Goal: Browse casually

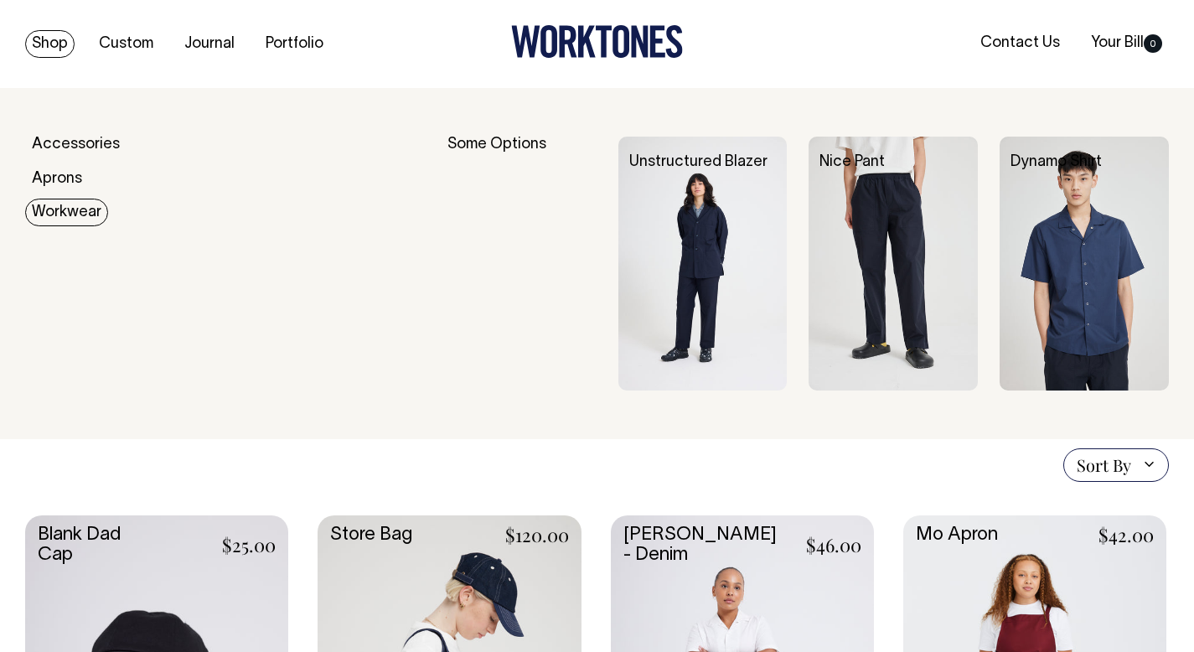
click at [49, 205] on link "Workwear" at bounding box center [66, 213] width 83 height 28
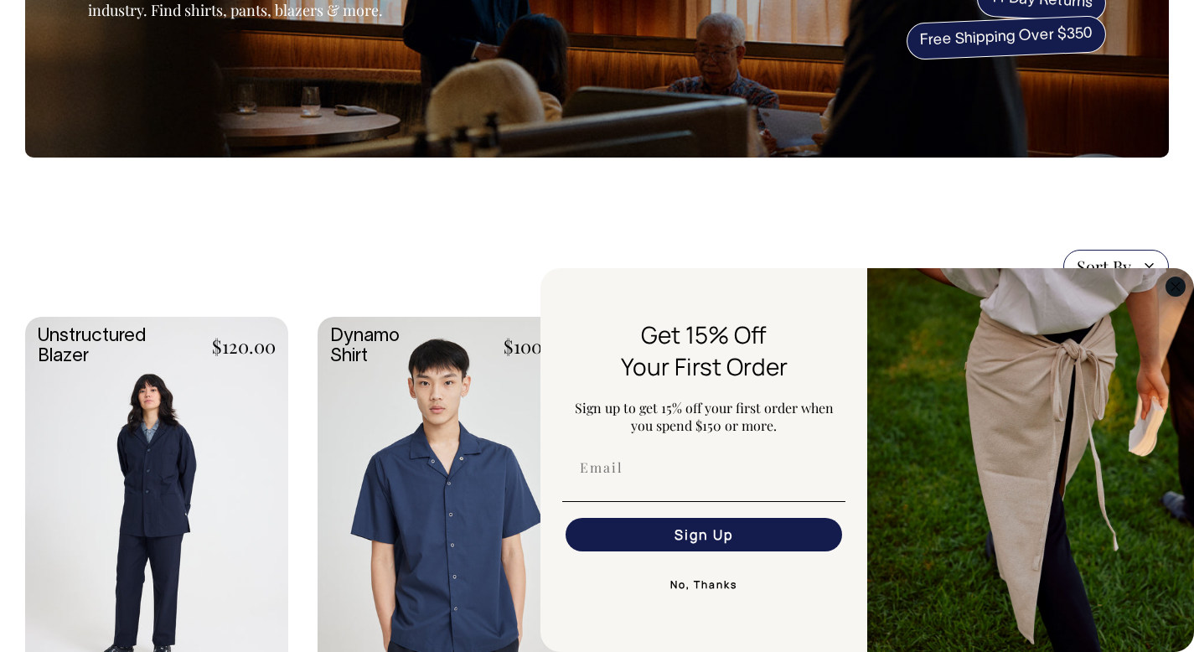
click at [1170, 282] on circle "Close dialog" at bounding box center [1175, 286] width 19 height 19
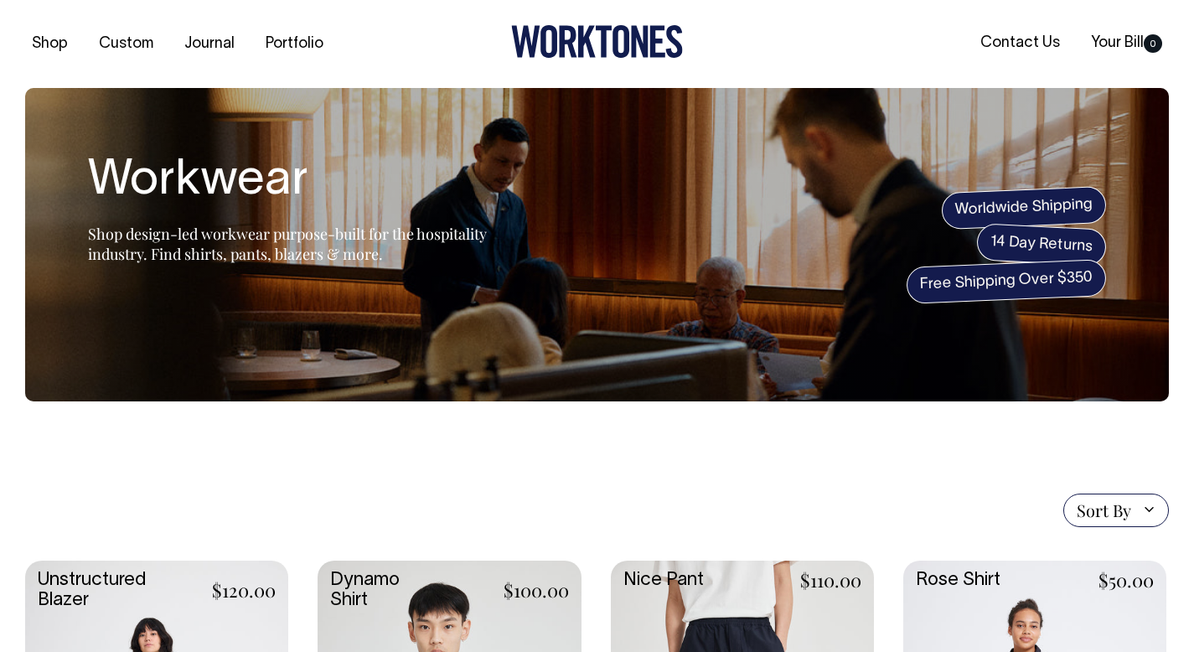
click at [560, 42] on icon at bounding box center [569, 42] width 18 height 32
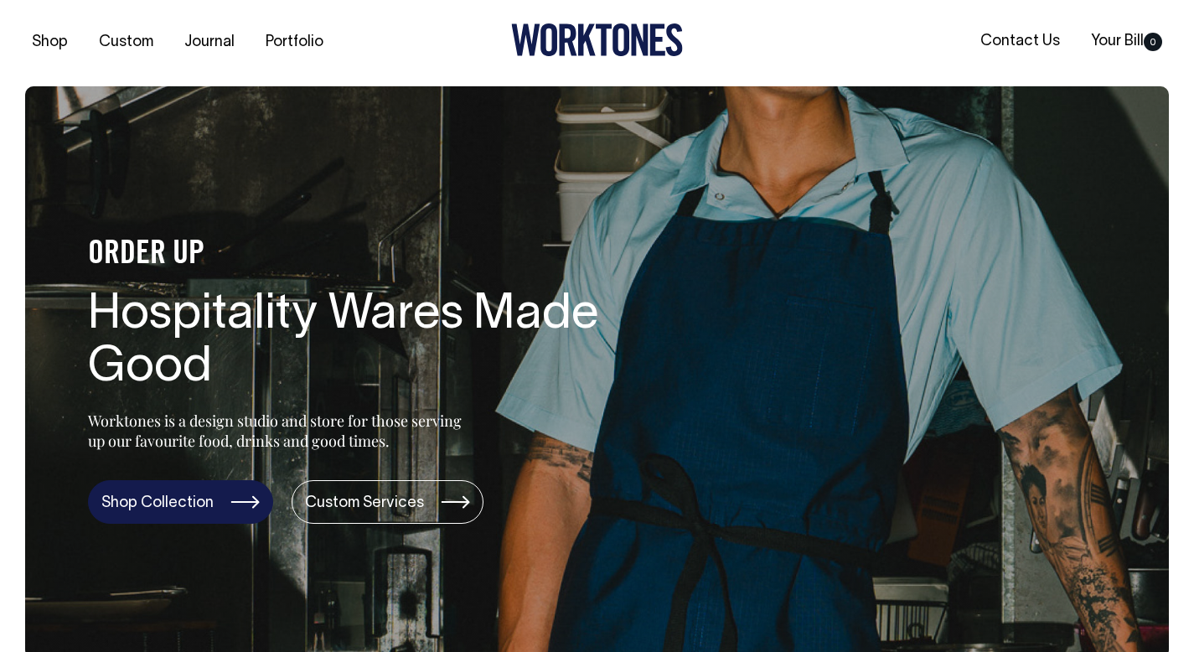
click at [149, 510] on link "Shop Collection" at bounding box center [180, 502] width 185 height 44
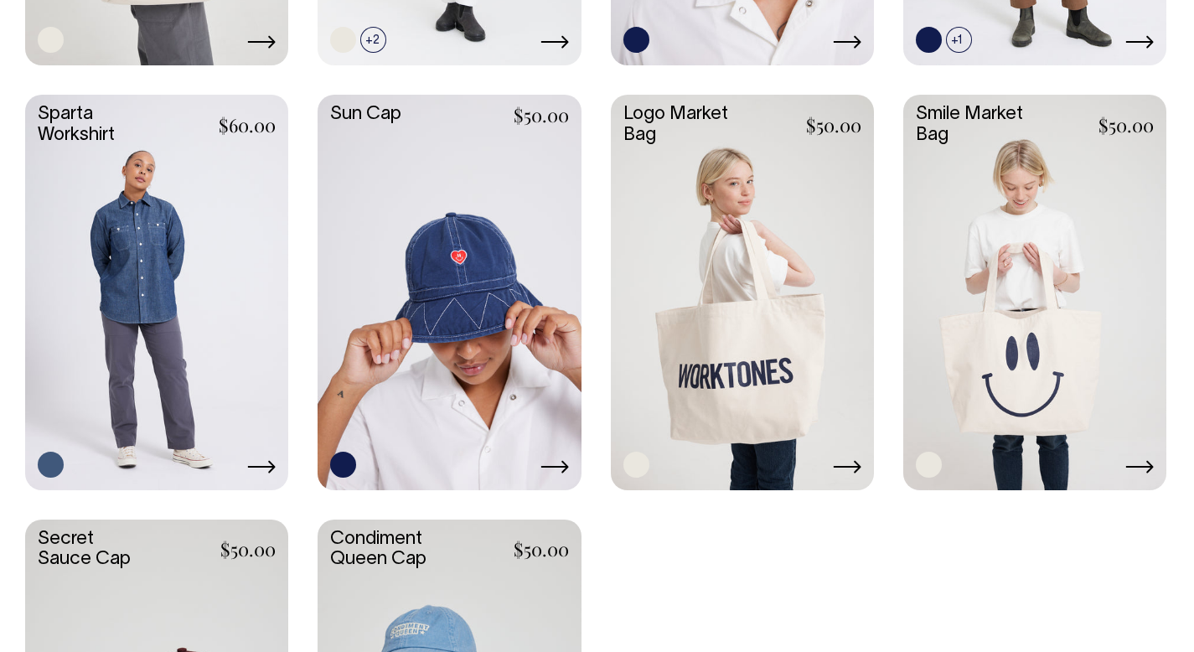
scroll to position [2522, 0]
